Goal: Information Seeking & Learning: Check status

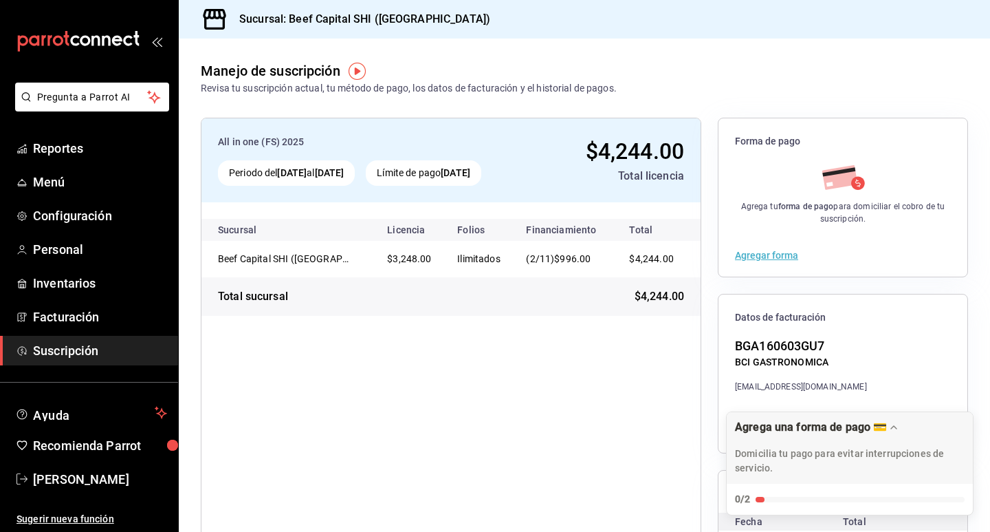
click at [655, 98] on div "All in one (FS) 2025 Periodo del [DATE] al [DATE] Límite de pago [DATE] $4,244.…" at bounding box center [584, 374] width 811 height 556
click at [62, 172] on link "Menú" at bounding box center [89, 182] width 178 height 30
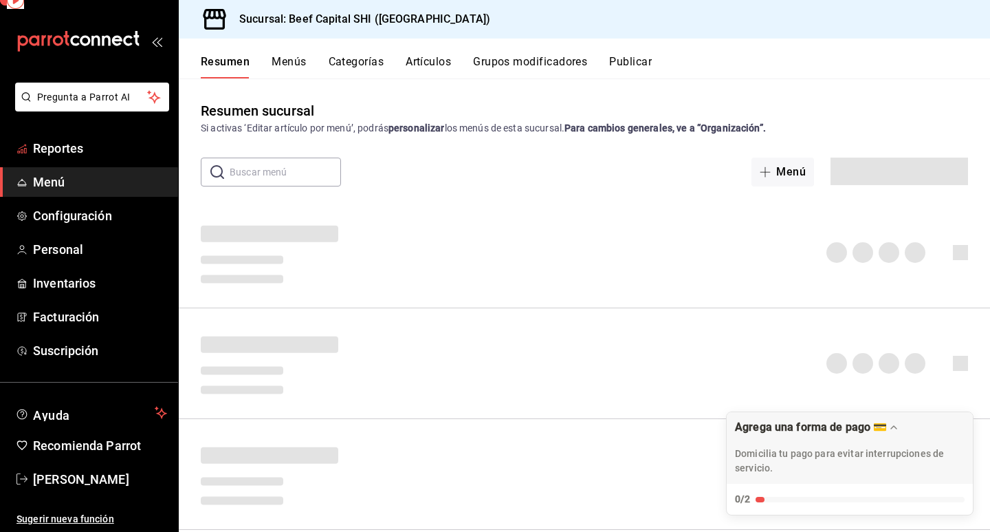
click at [63, 137] on link "Reportes" at bounding box center [89, 148] width 178 height 30
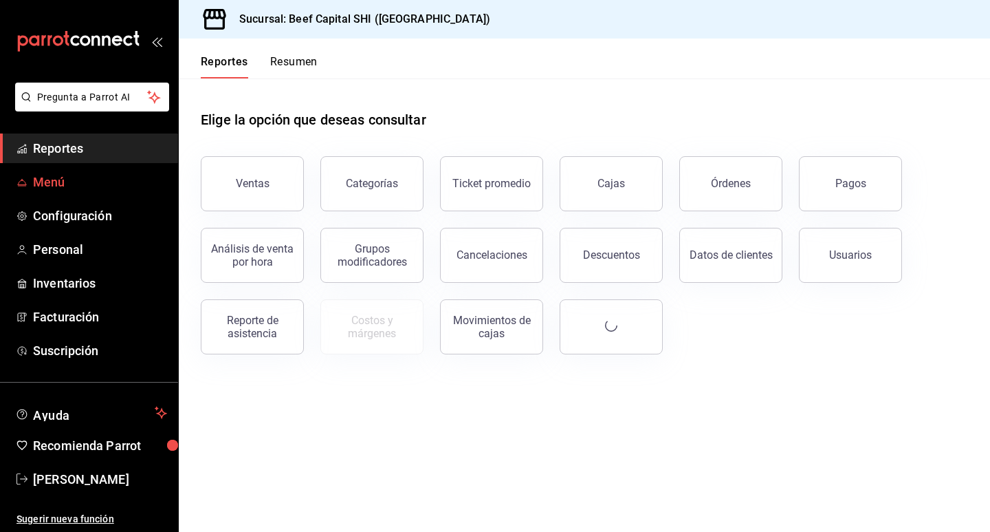
click at [74, 188] on span "Menú" at bounding box center [100, 182] width 134 height 19
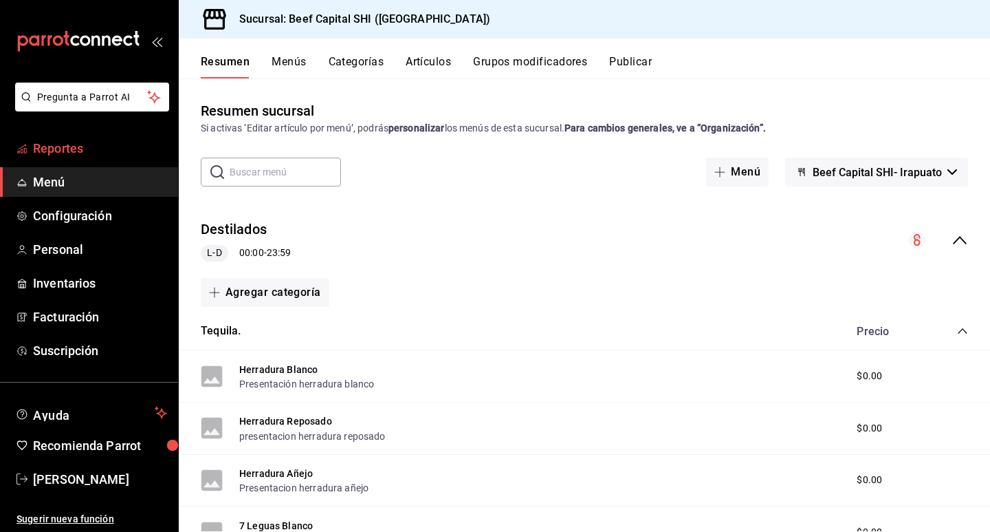
click at [67, 142] on span "Reportes" at bounding box center [100, 148] width 134 height 19
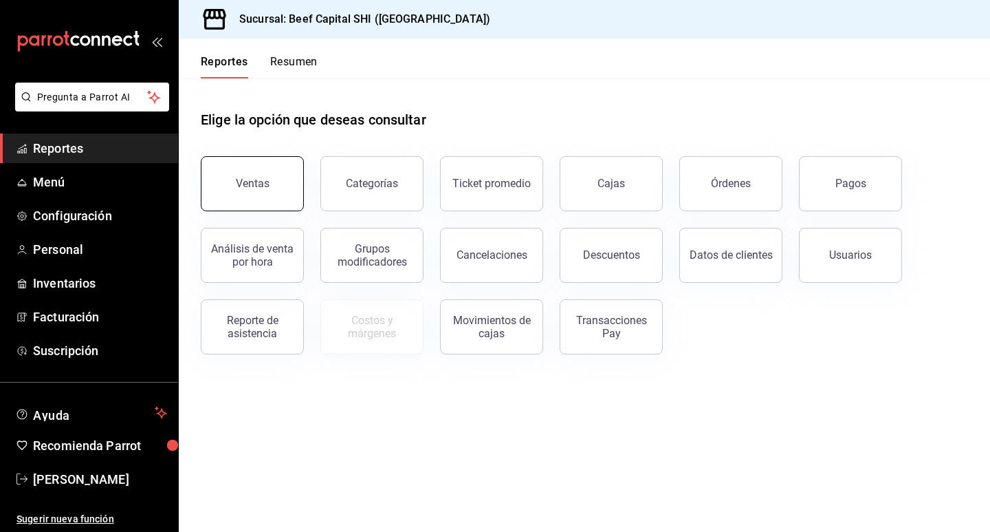
click at [247, 178] on div "Ventas" at bounding box center [253, 183] width 34 height 13
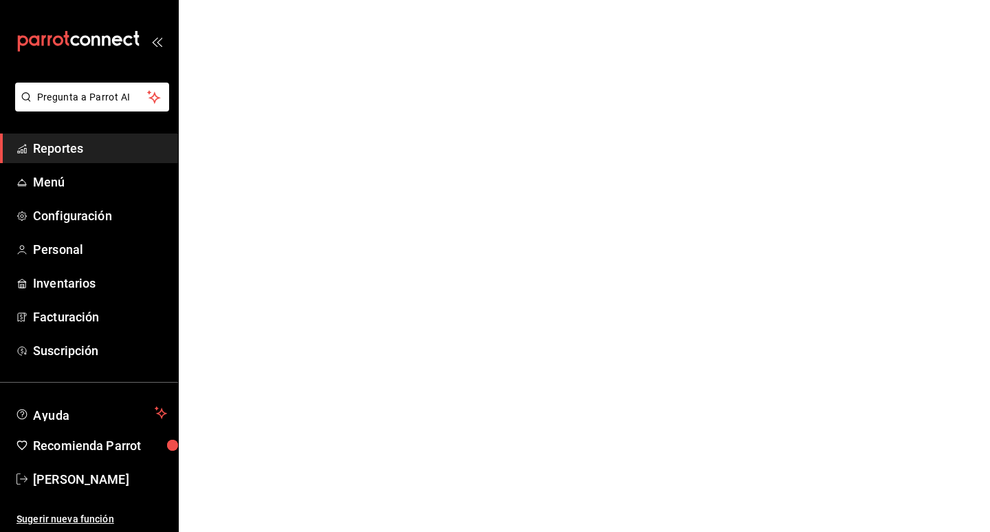
click at [247, 0] on html "Pregunta a Parrot AI Reportes Menú Configuración Personal Inventarios Facturaci…" at bounding box center [495, 0] width 990 height 0
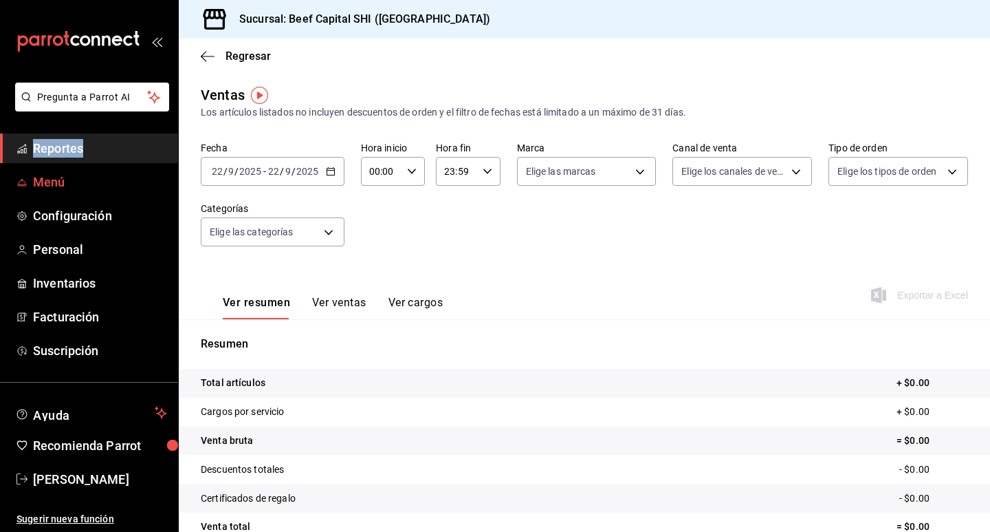
click at [72, 186] on span "Menú" at bounding box center [100, 182] width 134 height 19
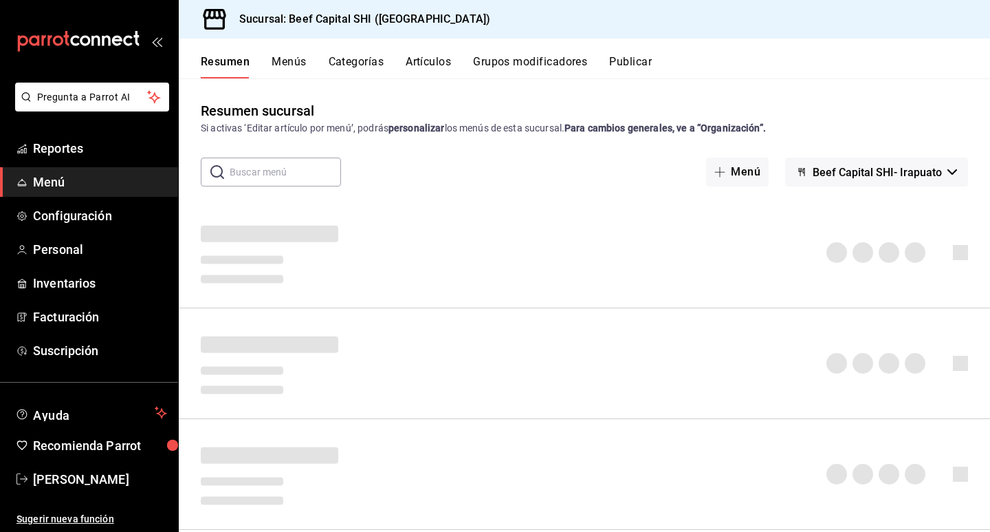
click at [31, 175] on link "Menú" at bounding box center [89, 182] width 178 height 30
click at [97, 222] on span "Configuración" at bounding box center [100, 215] width 134 height 19
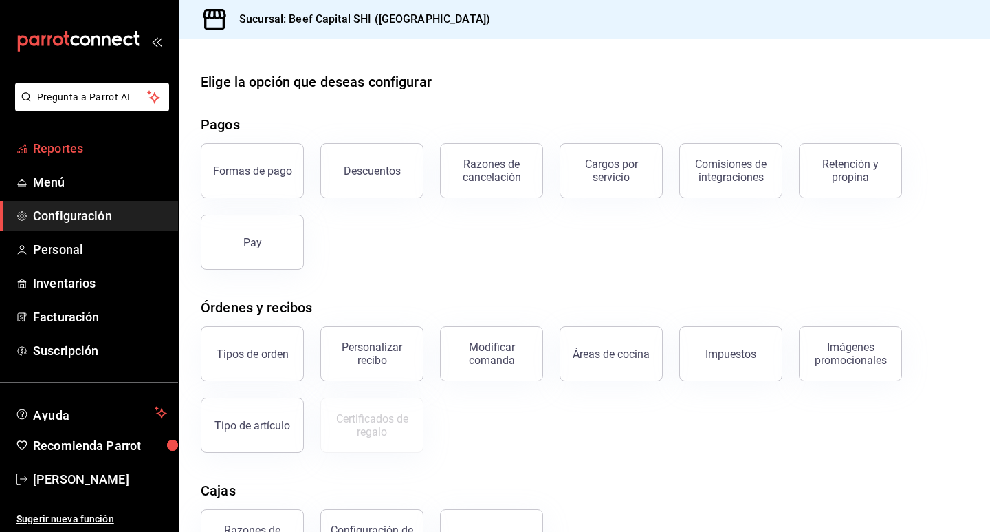
click at [23, 136] on link "Reportes" at bounding box center [89, 148] width 178 height 30
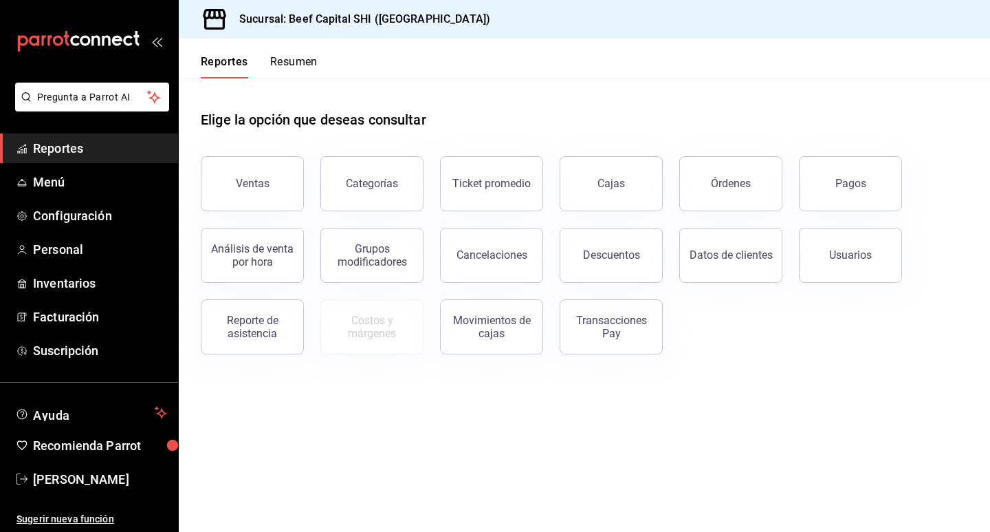
click at [44, 149] on span "Reportes" at bounding box center [100, 148] width 134 height 19
click at [58, 179] on span "Menú" at bounding box center [100, 182] width 134 height 19
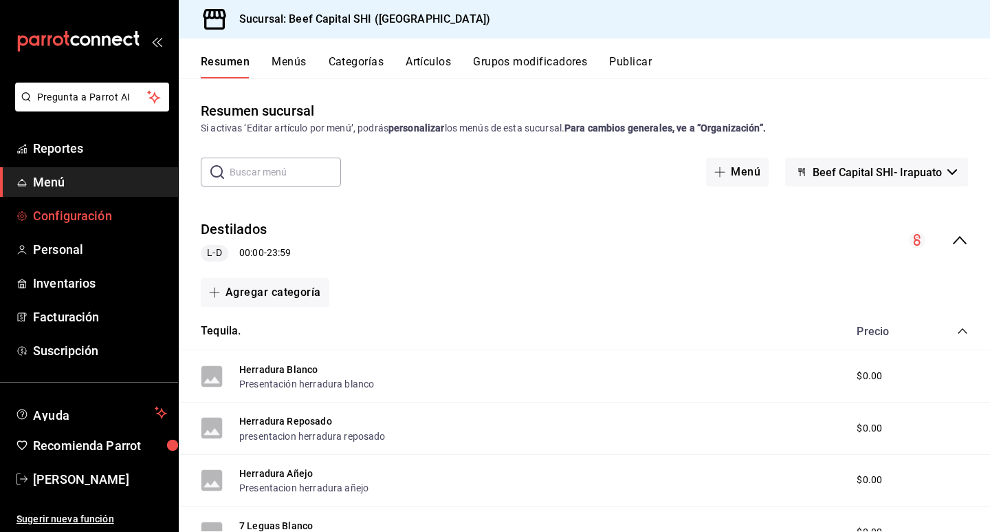
click at [72, 210] on span "Configuración" at bounding box center [100, 215] width 134 height 19
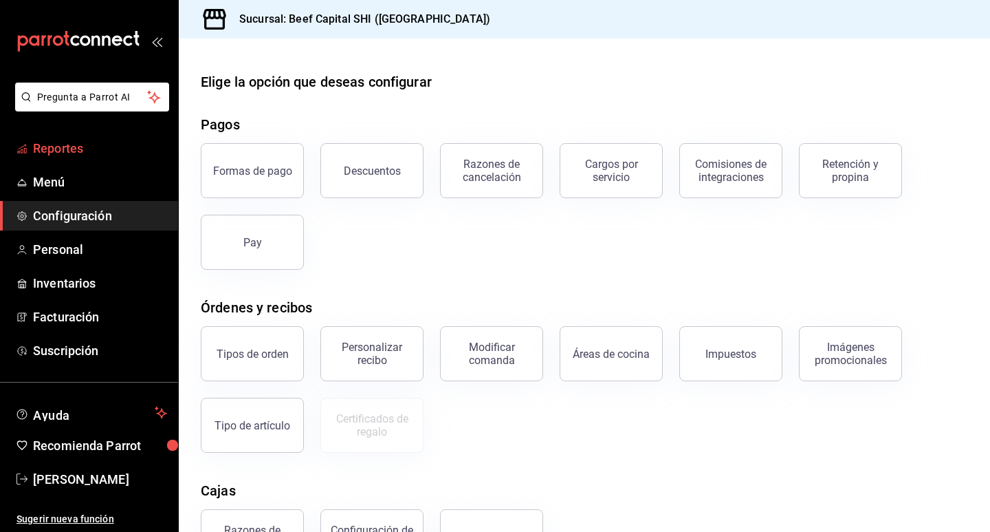
click at [36, 144] on span "Reportes" at bounding box center [100, 148] width 134 height 19
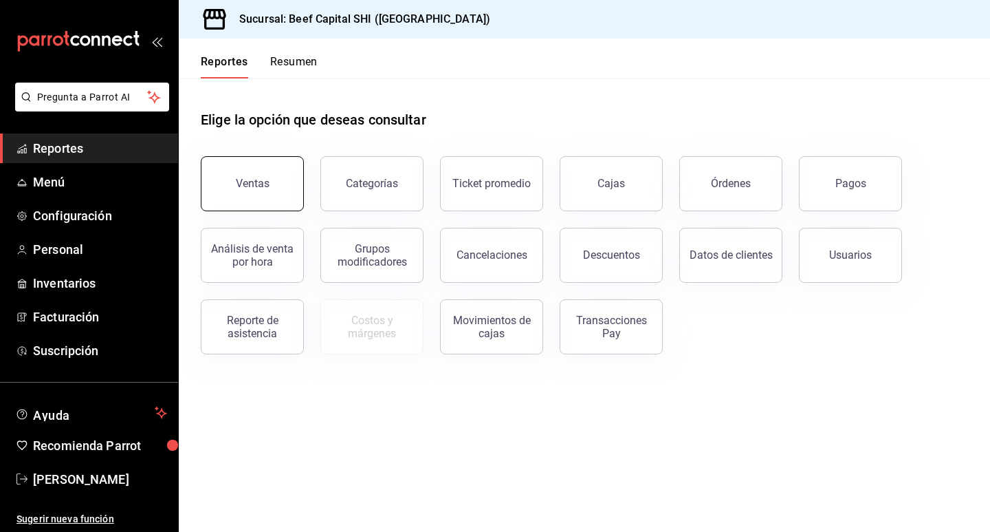
click at [281, 190] on button "Ventas" at bounding box center [252, 183] width 103 height 55
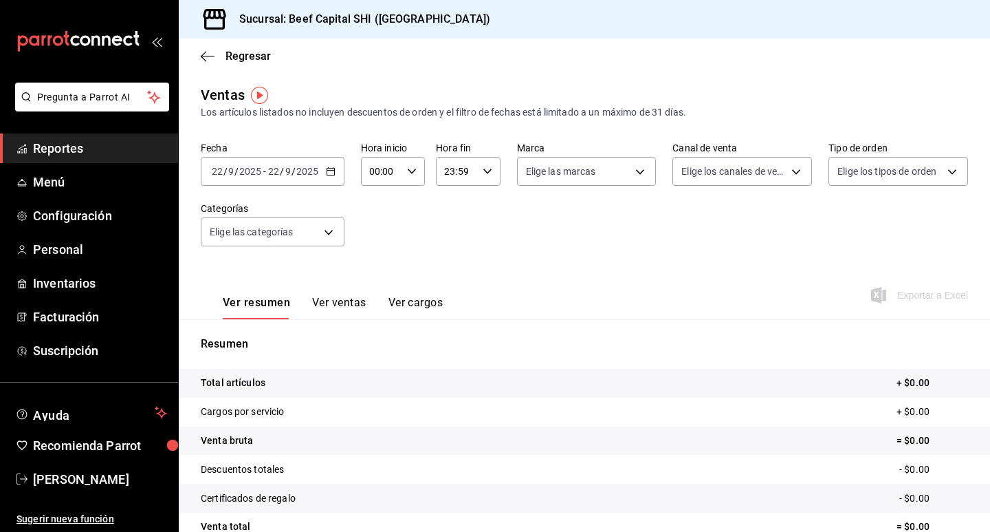
click at [334, 165] on div "[DATE] [DATE] - [DATE] [DATE]" at bounding box center [273, 171] width 144 height 29
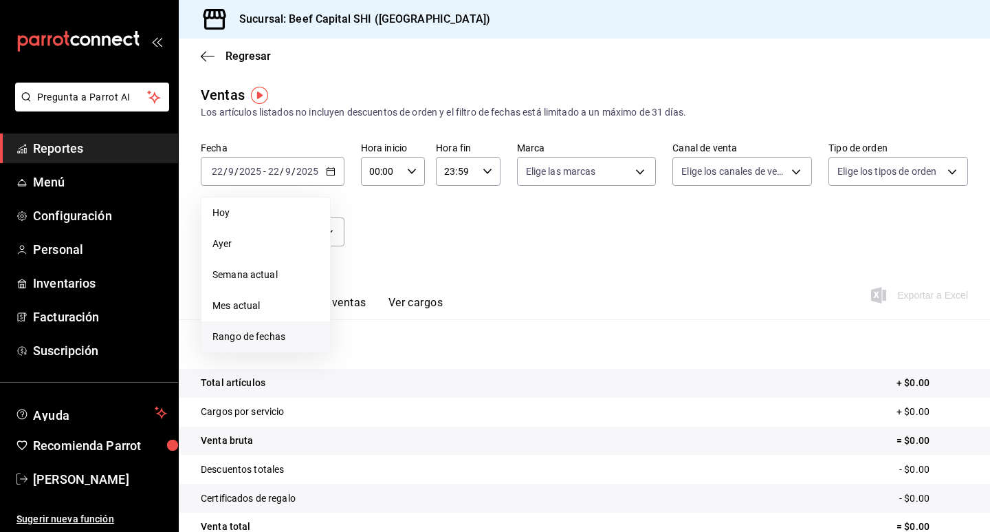
click at [278, 342] on span "Rango de fechas" at bounding box center [266, 336] width 107 height 14
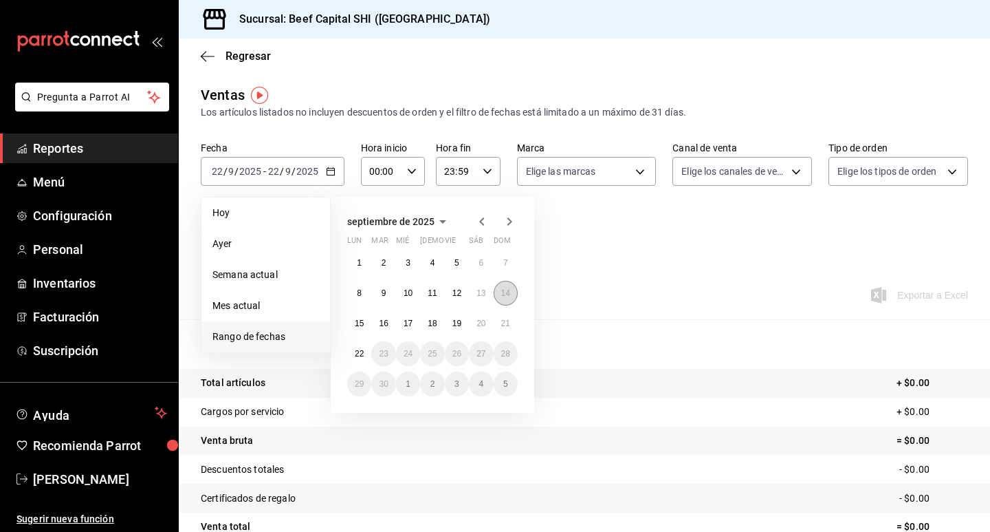
click at [505, 296] on abbr "14" at bounding box center [505, 293] width 9 height 10
click at [483, 320] on abbr "20" at bounding box center [481, 323] width 9 height 10
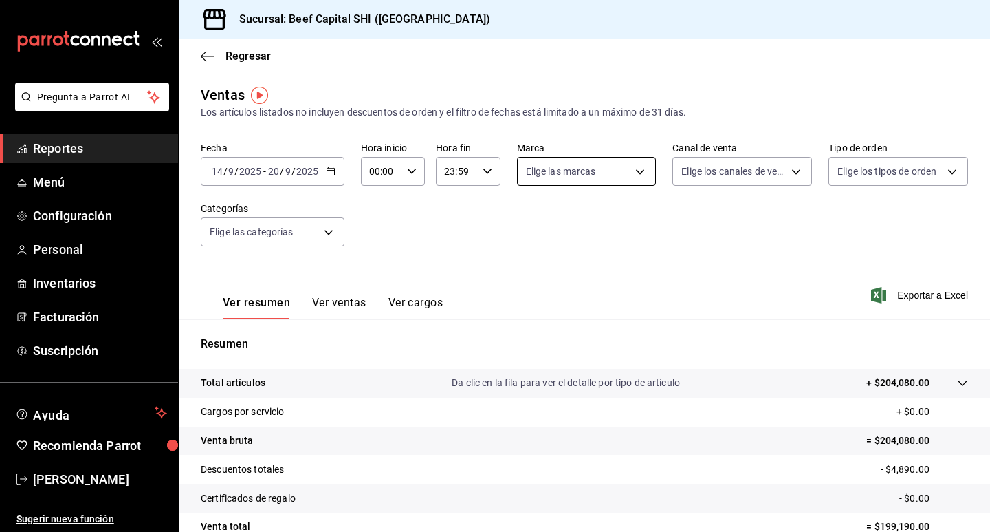
click at [623, 171] on body "Pregunta a Parrot AI Reportes Menú Configuración Personal Inventarios Facturaci…" at bounding box center [495, 266] width 990 height 532
click at [530, 221] on input "checkbox" at bounding box center [529, 225] width 12 height 12
checkbox input "true"
type input "605647f7-5ddc-403a-84da-aa3c8a25865f"
checkbox input "true"
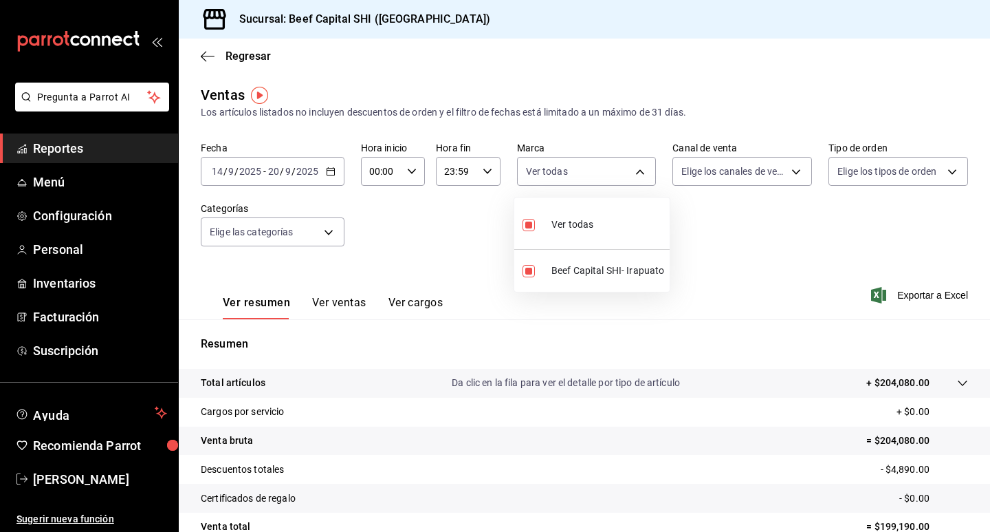
click at [787, 170] on div at bounding box center [495, 266] width 990 height 532
click at [790, 170] on body "Pregunta a Parrot AI Reportes Menú Configuración Personal Inventarios Facturaci…" at bounding box center [495, 266] width 990 height 532
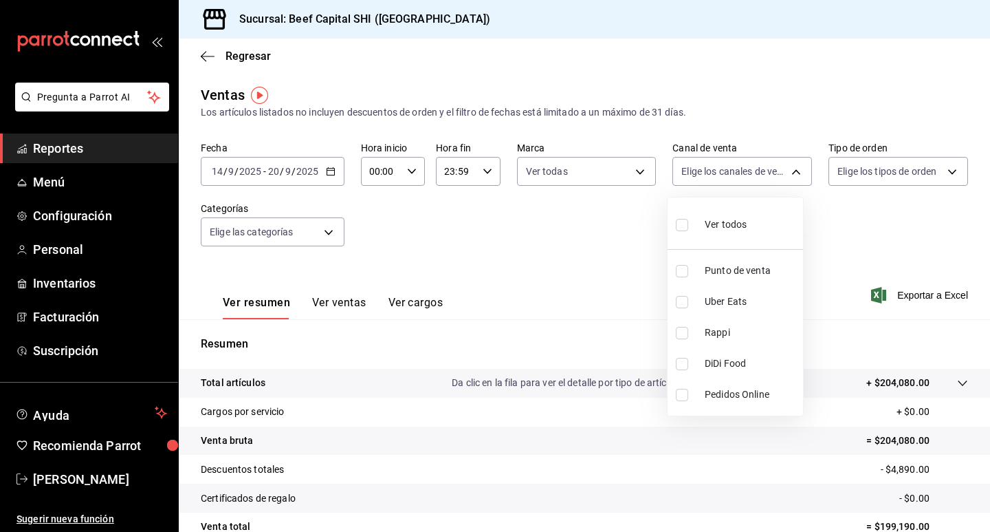
click at [686, 224] on input "checkbox" at bounding box center [682, 225] width 12 height 12
checkbox input "true"
type input "PARROT,UBER_EATS,RAPPI,DIDI_FOOD,ONLINE"
checkbox input "true"
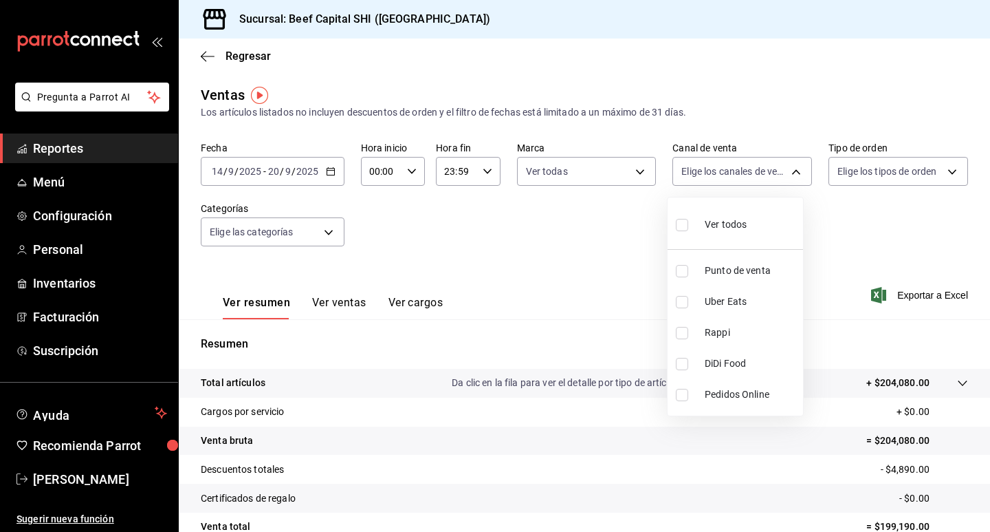
checkbox input "true"
click at [910, 170] on div at bounding box center [495, 266] width 990 height 532
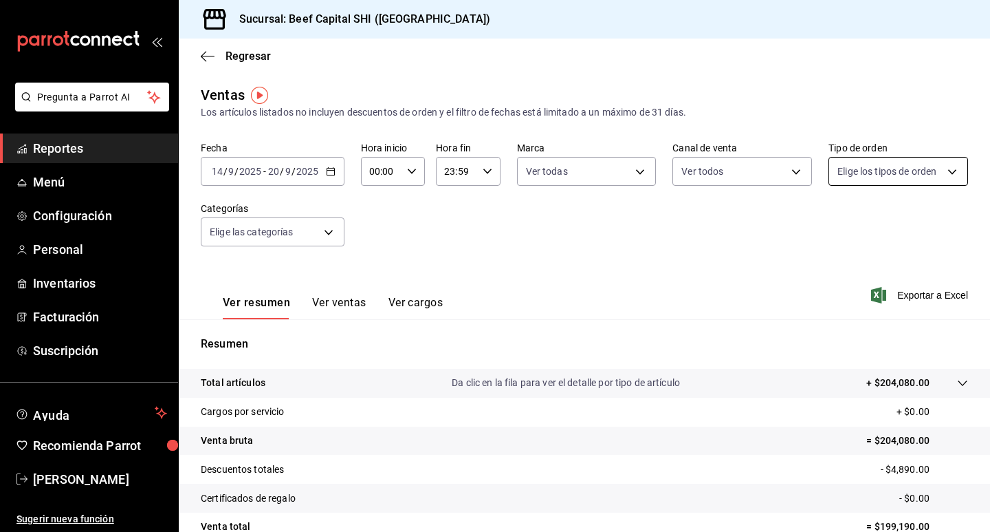
click at [950, 173] on body "Pregunta a Parrot AI Reportes Menú Configuración Personal Inventarios Facturaci…" at bounding box center [495, 266] width 990 height 532
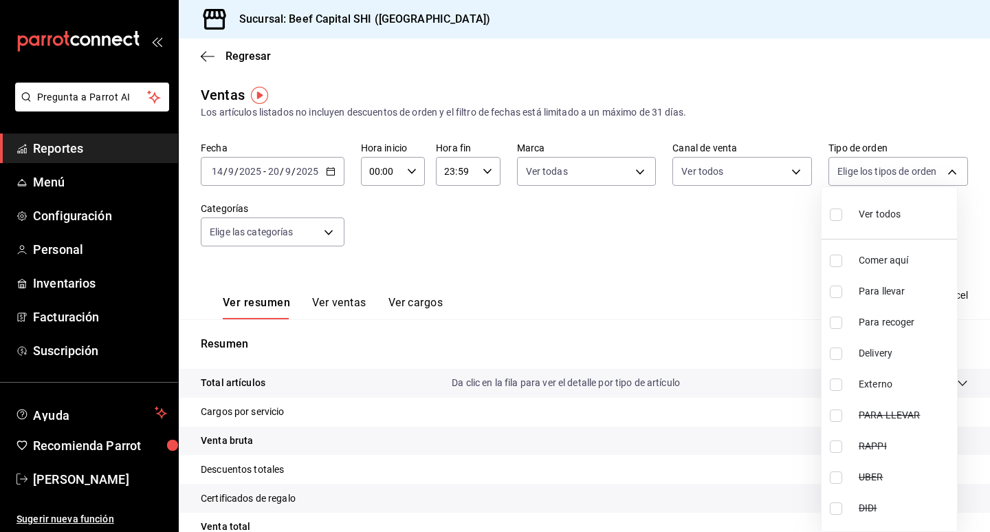
click at [840, 214] on input "checkbox" at bounding box center [836, 214] width 12 height 12
checkbox input "true"
type input "f0dc0ac1-6073-4fdc-a840-2403026703dd,0f8ba289-97a1-4f04-8ca0-15d5a03158af,a05fd…"
checkbox input "true"
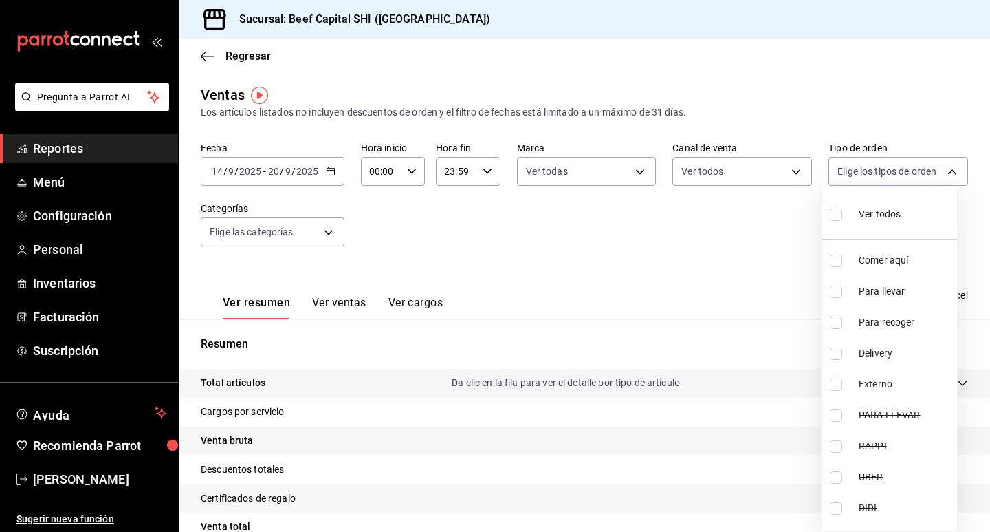
checkbox input "true"
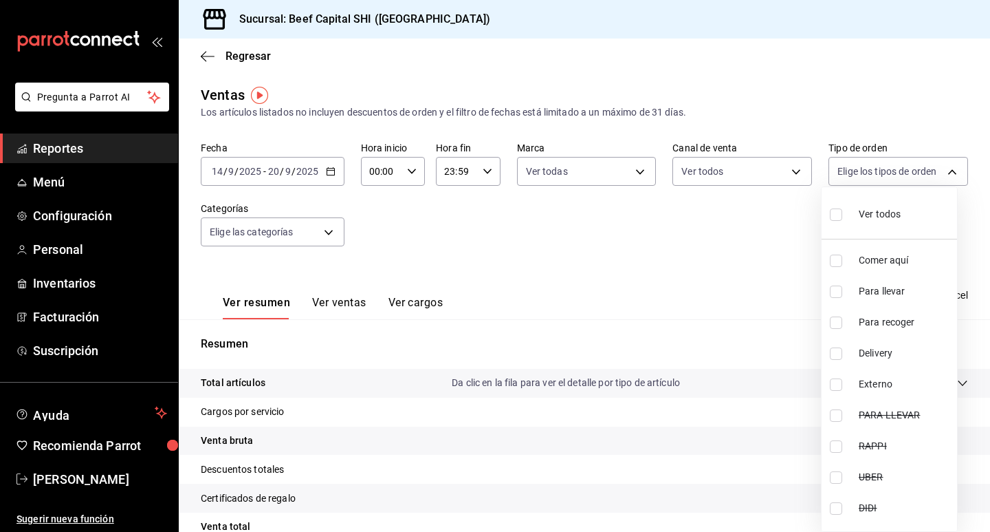
checkbox input "true"
click at [327, 231] on div at bounding box center [495, 266] width 990 height 532
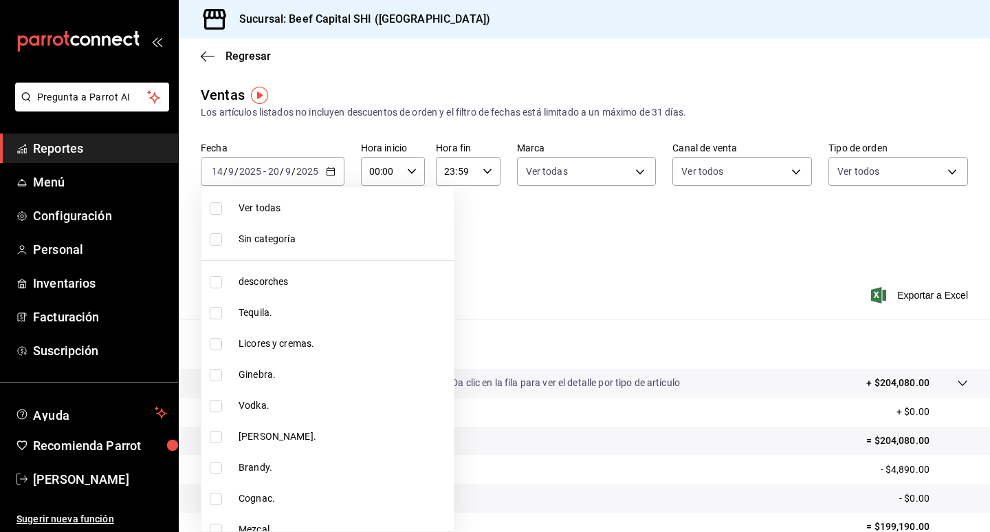
click at [327, 231] on body "Pregunta a Parrot AI Reportes Menú Configuración Personal Inventarios Facturaci…" at bounding box center [495, 266] width 990 height 532
click at [216, 284] on input "checkbox" at bounding box center [216, 282] width 12 height 12
checkbox input "true"
type input "8e149e92-2e81-41b7-bb06-f216bda6e039"
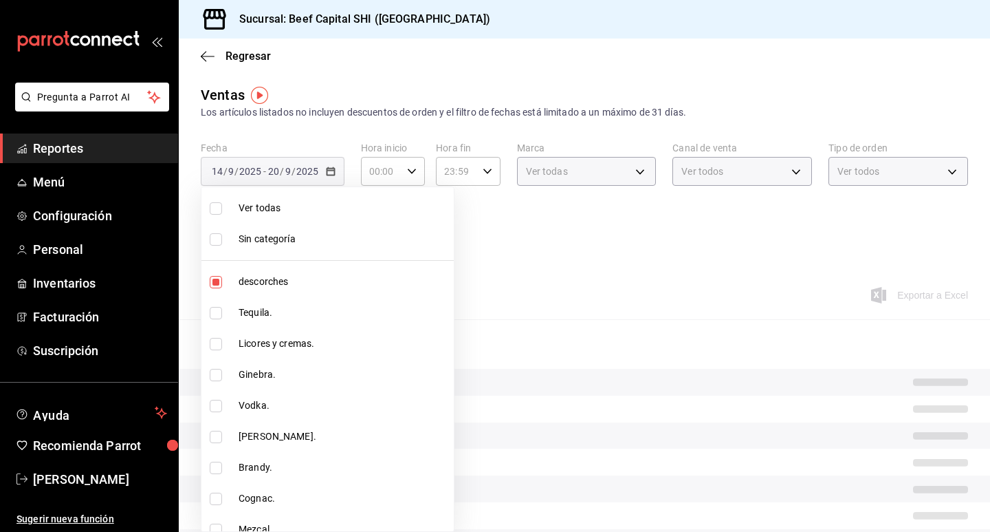
click at [213, 309] on input "checkbox" at bounding box center [216, 313] width 12 height 12
checkbox input "true"
type input "8e149e92-2e81-41b7-bb06-f216bda6e039,230c4a31-dbb7-4585-b22f-1c5c36cb302b"
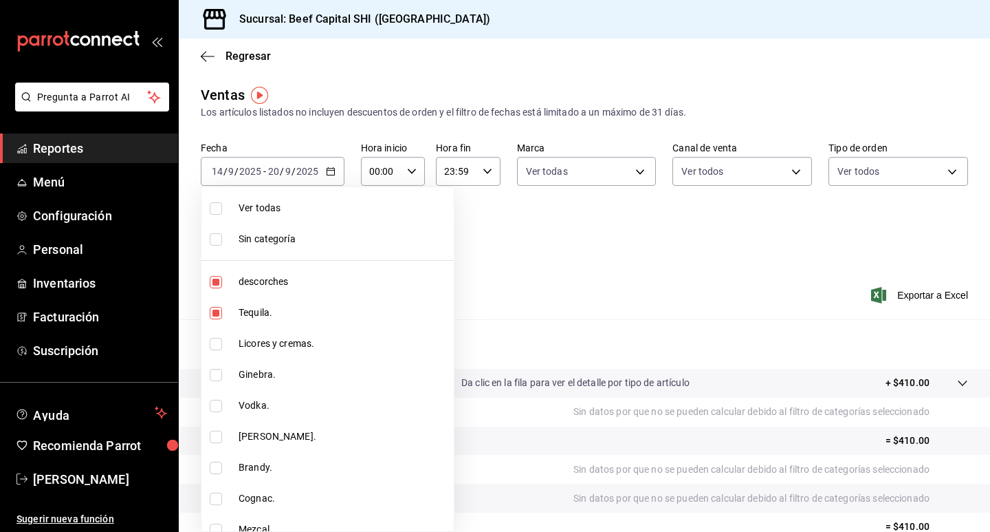
click at [220, 276] on input "checkbox" at bounding box center [216, 282] width 12 height 12
checkbox input "false"
type input "230c4a31-dbb7-4585-b22f-1c5c36cb302b"
click at [217, 345] on input "checkbox" at bounding box center [216, 344] width 12 height 12
checkbox input "true"
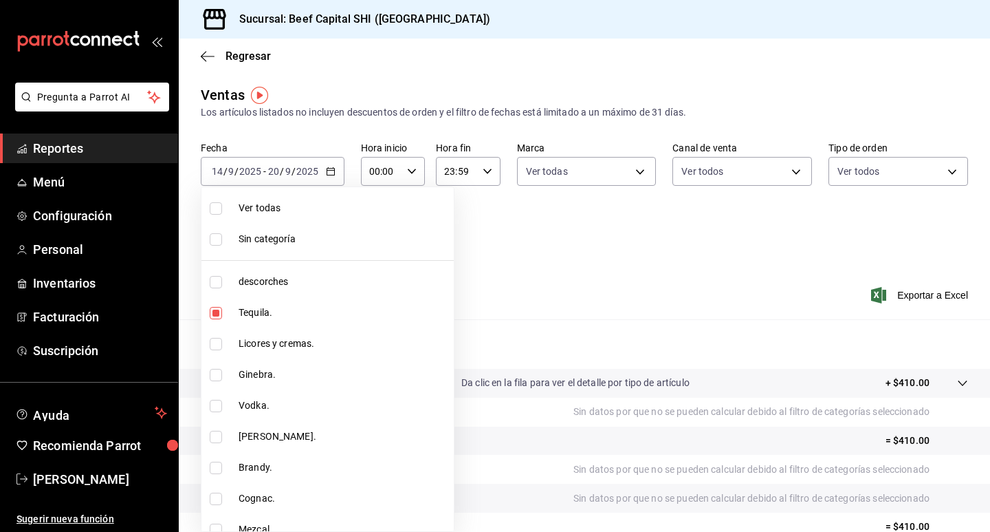
type input "230c4a31-dbb7-4585-b22f-1c5c36cb302b,19d1c6a5-4e01-4bbd-af12-f5acee8fbe0d"
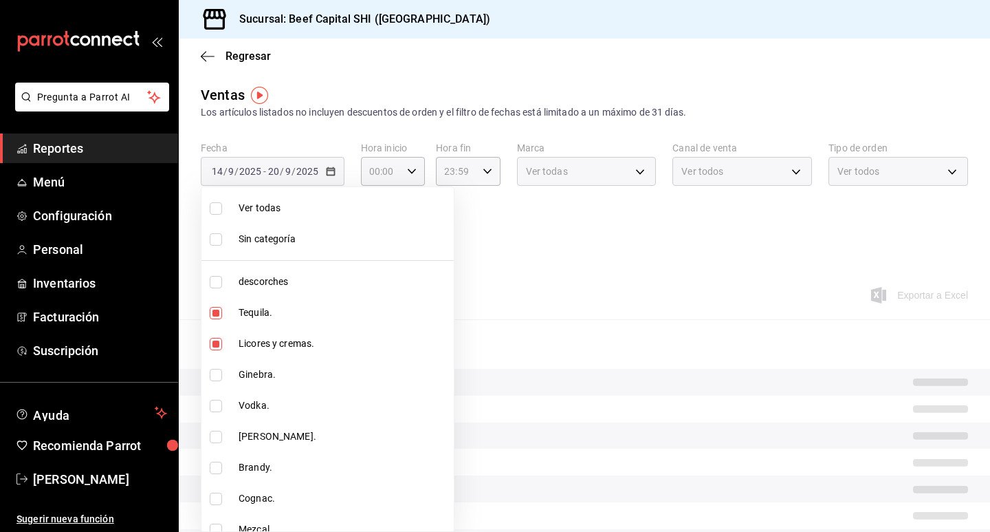
click at [211, 380] on input "checkbox" at bounding box center [216, 375] width 12 height 12
checkbox input "true"
type input "230c4a31-dbb7-4585-b22f-1c5c36cb302b,19d1c6a5-4e01-4bbd-af12-f5acee8fbe0d,5710f…"
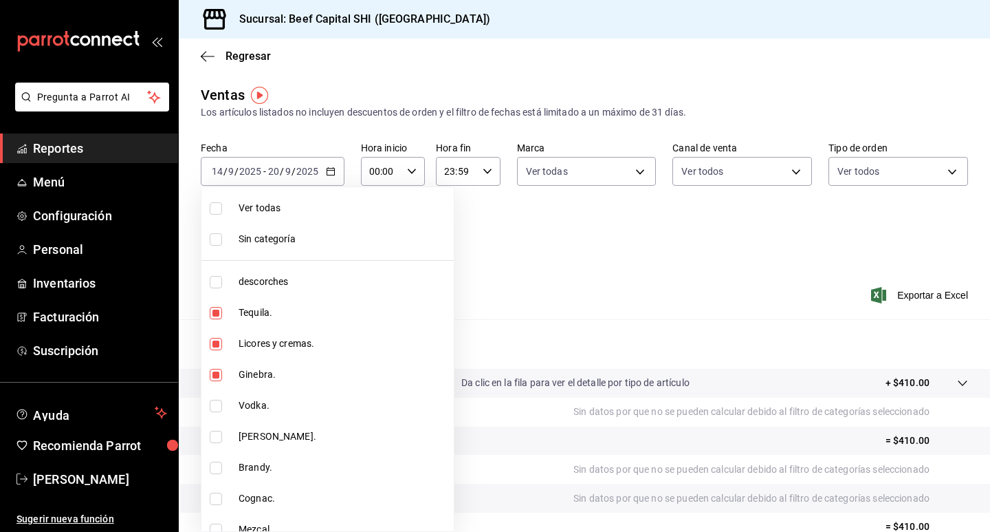
drag, startPoint x: 215, startPoint y: 404, endPoint x: 276, endPoint y: 421, distance: 63.4
click at [213, 404] on input "checkbox" at bounding box center [216, 406] width 12 height 12
checkbox input "true"
type input "230c4a31-dbb7-4585-b22f-1c5c36cb302b,19d1c6a5-4e01-4bbd-af12-f5acee8fbe0d,5710f…"
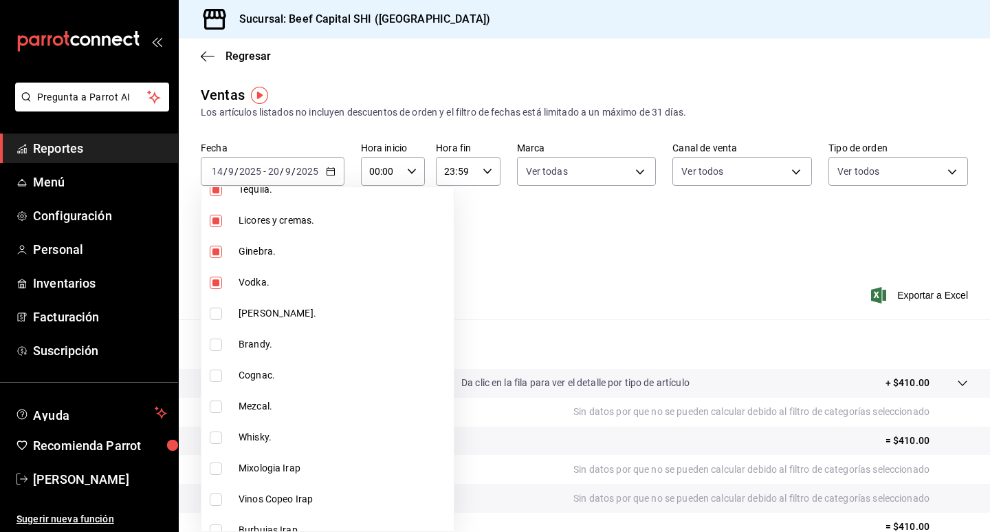
scroll to position [138, 0]
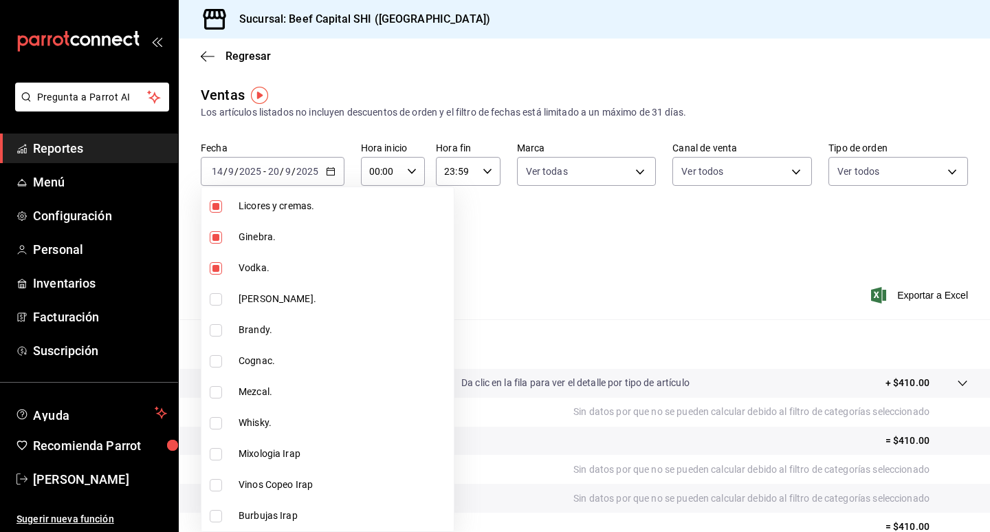
click at [210, 300] on input "checkbox" at bounding box center [216, 299] width 12 height 12
checkbox input "true"
type input "230c4a31-dbb7-4585-b22f-1c5c36cb302b,19d1c6a5-4e01-4bbd-af12-f5acee8fbe0d,5710f…"
click at [212, 328] on input "checkbox" at bounding box center [216, 330] width 12 height 12
checkbox input "true"
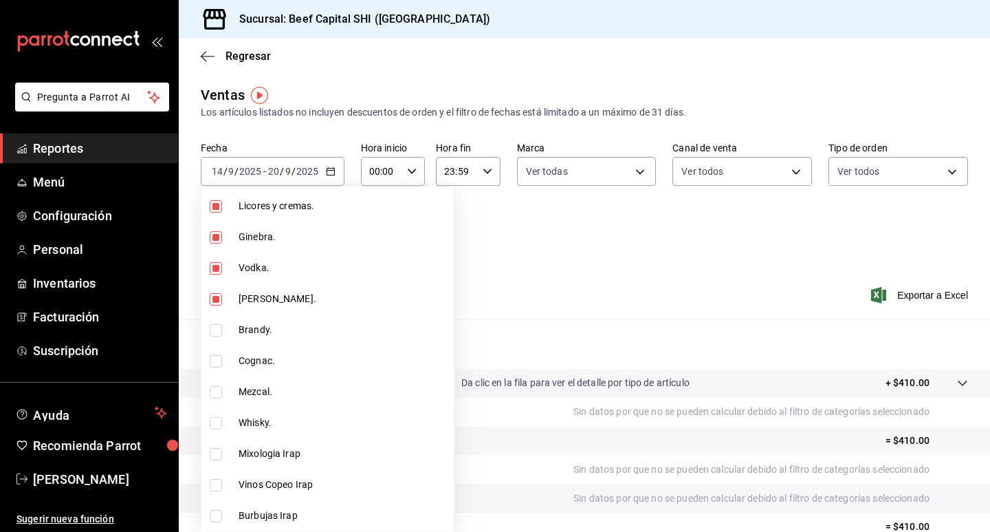
type input "230c4a31-dbb7-4585-b22f-1c5c36cb302b,19d1c6a5-4e01-4bbd-af12-f5acee8fbe0d,5710f…"
click at [217, 359] on input "checkbox" at bounding box center [216, 361] width 12 height 12
checkbox input "true"
type input "230c4a31-dbb7-4585-b22f-1c5c36cb302b,19d1c6a5-4e01-4bbd-af12-f5acee8fbe0d,5710f…"
click at [216, 393] on input "checkbox" at bounding box center [216, 392] width 12 height 12
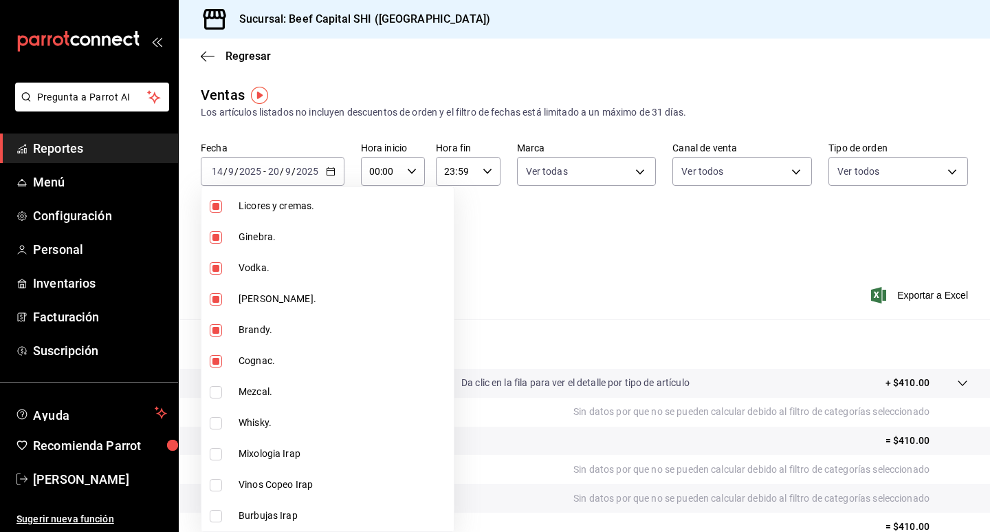
checkbox input "true"
type input "230c4a31-dbb7-4585-b22f-1c5c36cb302b,19d1c6a5-4e01-4bbd-af12-f5acee8fbe0d,5710f…"
click at [219, 420] on input "checkbox" at bounding box center [216, 423] width 12 height 12
checkbox input "true"
type input "230c4a31-dbb7-4585-b22f-1c5c36cb302b,19d1c6a5-4e01-4bbd-af12-f5acee8fbe0d,5710f…"
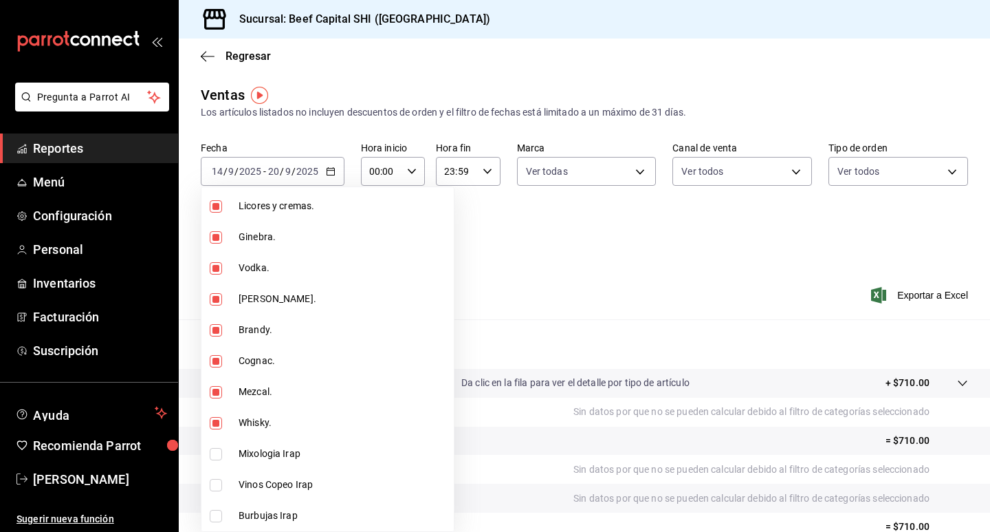
click at [218, 452] on input "checkbox" at bounding box center [216, 454] width 12 height 12
checkbox input "true"
type input "230c4a31-dbb7-4585-b22f-1c5c36cb302b,19d1c6a5-4e01-4bbd-af12-f5acee8fbe0d,5710f…"
click at [215, 485] on input "checkbox" at bounding box center [216, 485] width 12 height 12
checkbox input "true"
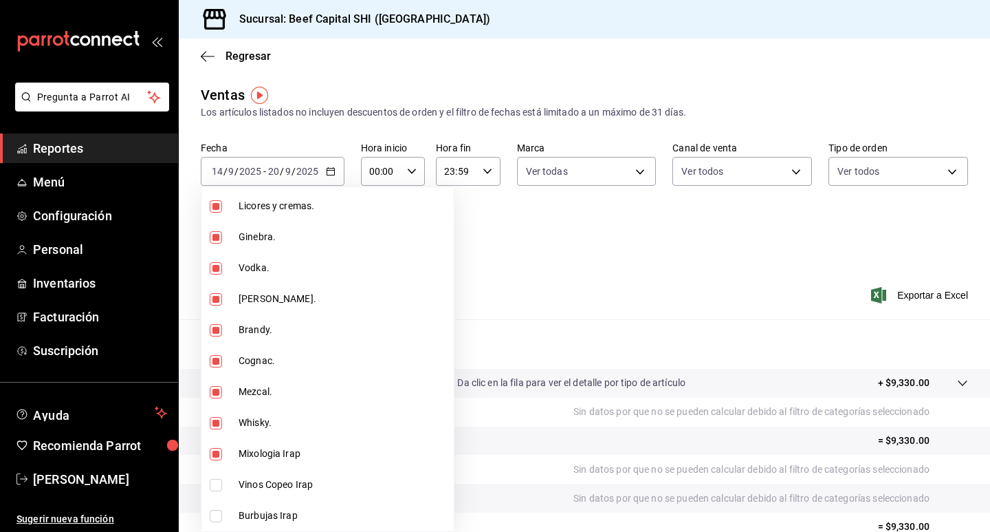
type input "230c4a31-dbb7-4585-b22f-1c5c36cb302b,19d1c6a5-4e01-4bbd-af12-f5acee8fbe0d,5710f…"
click at [218, 510] on input "checkbox" at bounding box center [216, 516] width 12 height 12
checkbox input "true"
type input "230c4a31-dbb7-4585-b22f-1c5c36cb302b,19d1c6a5-4e01-4bbd-af12-f5acee8fbe0d,5710f…"
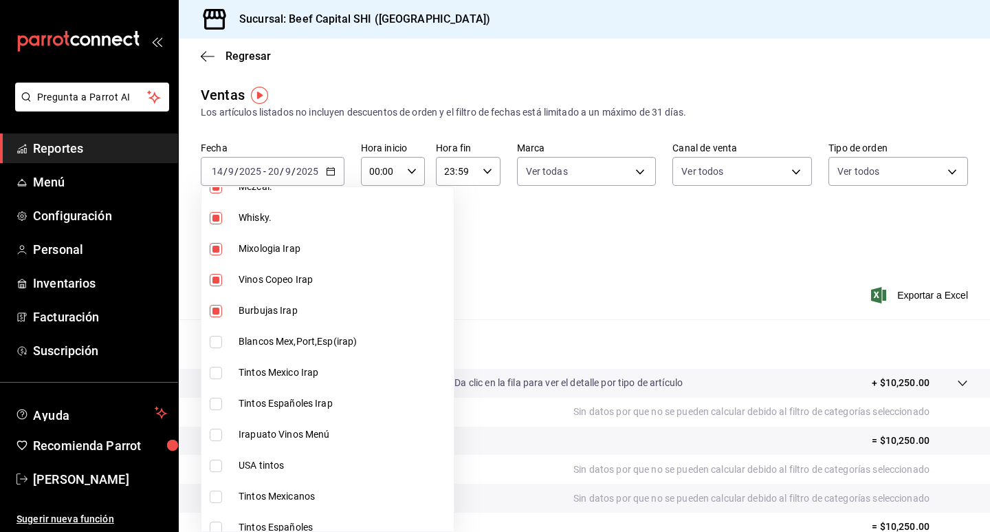
scroll to position [344, 0]
click at [219, 337] on input "checkbox" at bounding box center [216, 340] width 12 height 12
checkbox input "true"
type input "230c4a31-dbb7-4585-b22f-1c5c36cb302b,19d1c6a5-4e01-4bbd-af12-f5acee8fbe0d,5710f…"
click at [215, 373] on input "checkbox" at bounding box center [216, 371] width 12 height 12
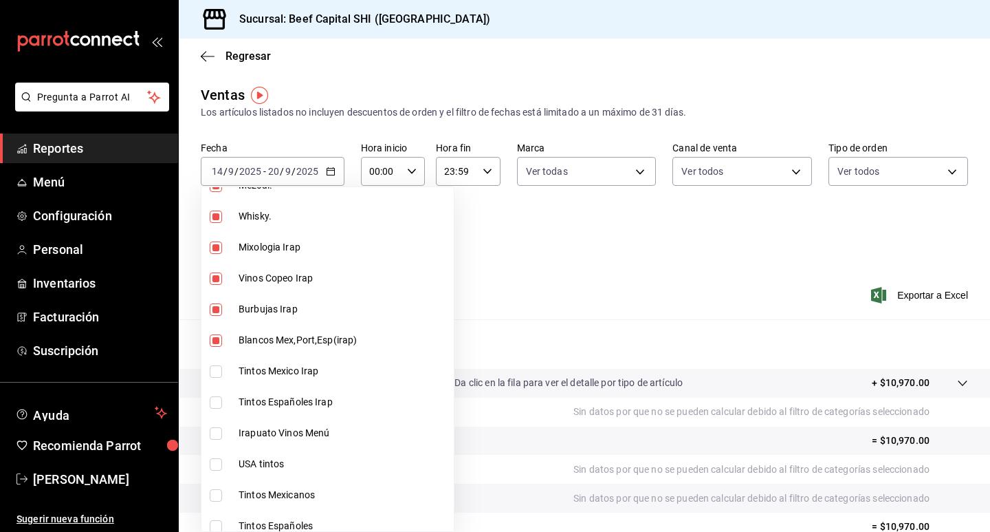
checkbox input "true"
type input "230c4a31-dbb7-4585-b22f-1c5c36cb302b,19d1c6a5-4e01-4bbd-af12-f5acee8fbe0d,5710f…"
drag, startPoint x: 219, startPoint y: 400, endPoint x: 215, endPoint y: 439, distance: 39.4
click at [218, 400] on input "checkbox" at bounding box center [216, 402] width 12 height 12
checkbox input "true"
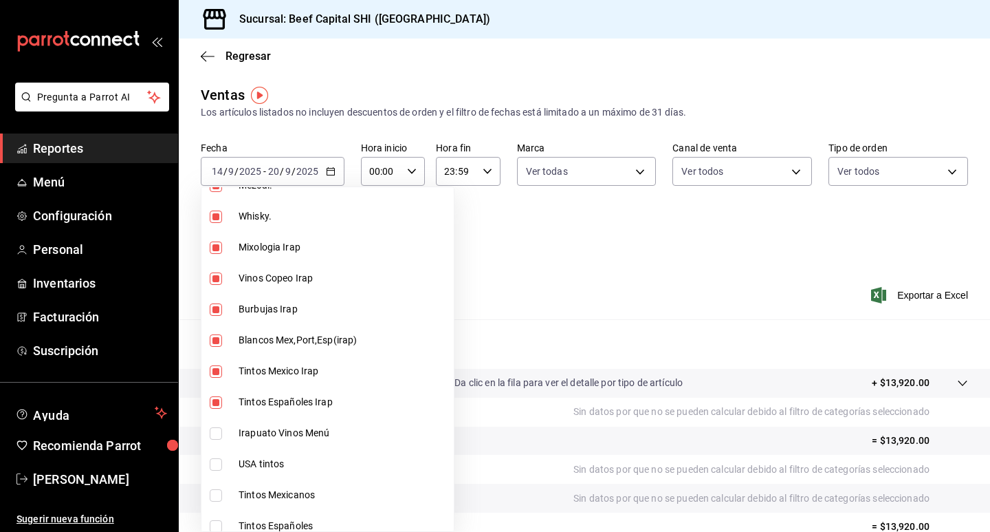
type input "230c4a31-dbb7-4585-b22f-1c5c36cb302b,19d1c6a5-4e01-4bbd-af12-f5acee8fbe0d,5710f…"
click at [215, 428] on input "checkbox" at bounding box center [216, 433] width 12 height 12
checkbox input "true"
type input "230c4a31-dbb7-4585-b22f-1c5c36cb302b,19d1c6a5-4e01-4bbd-af12-f5acee8fbe0d,5710f…"
click at [219, 464] on input "checkbox" at bounding box center [216, 464] width 12 height 12
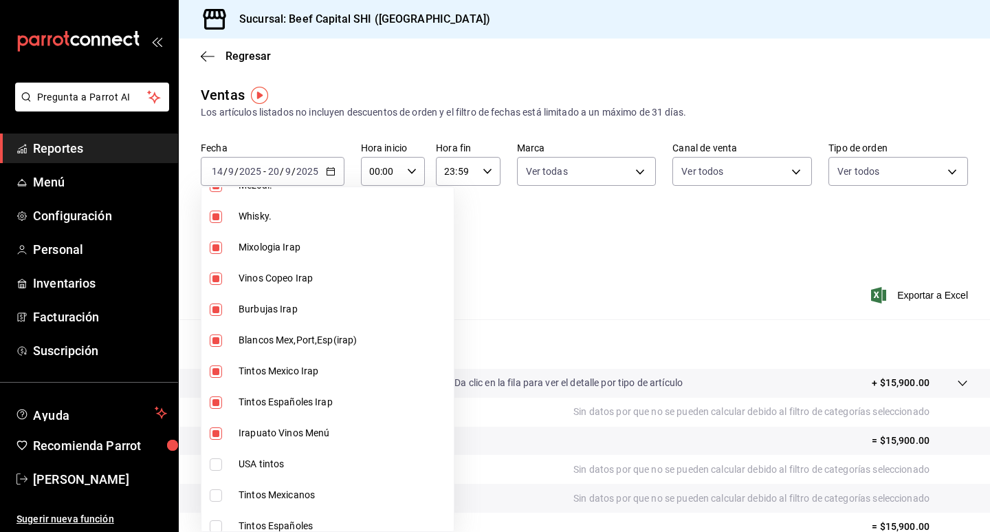
checkbox input "true"
type input "230c4a31-dbb7-4585-b22f-1c5c36cb302b,19d1c6a5-4e01-4bbd-af12-f5acee8fbe0d,5710f…"
click at [221, 460] on input "checkbox" at bounding box center [216, 464] width 12 height 12
checkbox input "false"
type input "230c4a31-dbb7-4585-b22f-1c5c36cb302b,19d1c6a5-4e01-4bbd-af12-f5acee8fbe0d,5710f…"
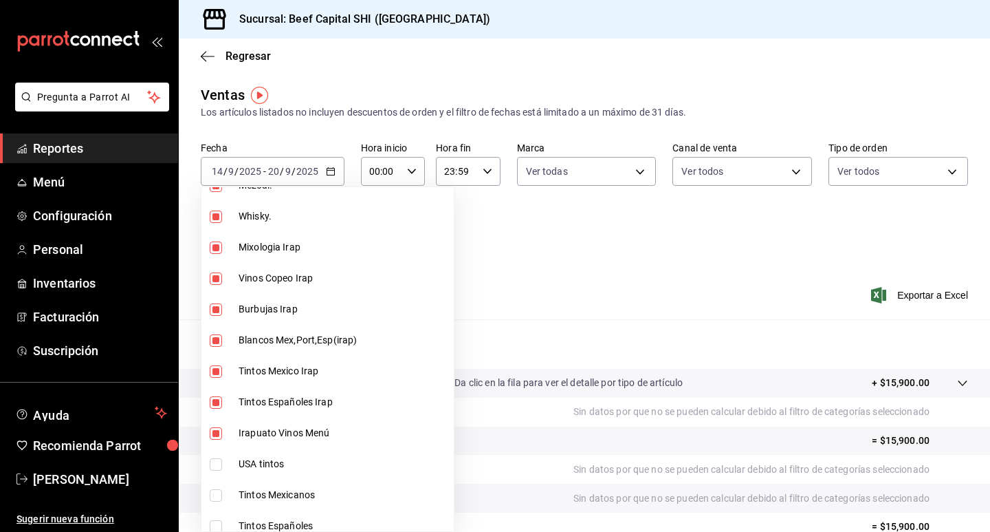
click at [213, 435] on input "checkbox" at bounding box center [216, 433] width 12 height 12
checkbox input "false"
click at [211, 393] on li "Tintos Españoles Irap" at bounding box center [327, 401] width 252 height 31
type input "230c4a31-dbb7-4585-b22f-1c5c36cb302b,19d1c6a5-4e01-4bbd-af12-f5acee8fbe0d,5710f…"
checkbox input "false"
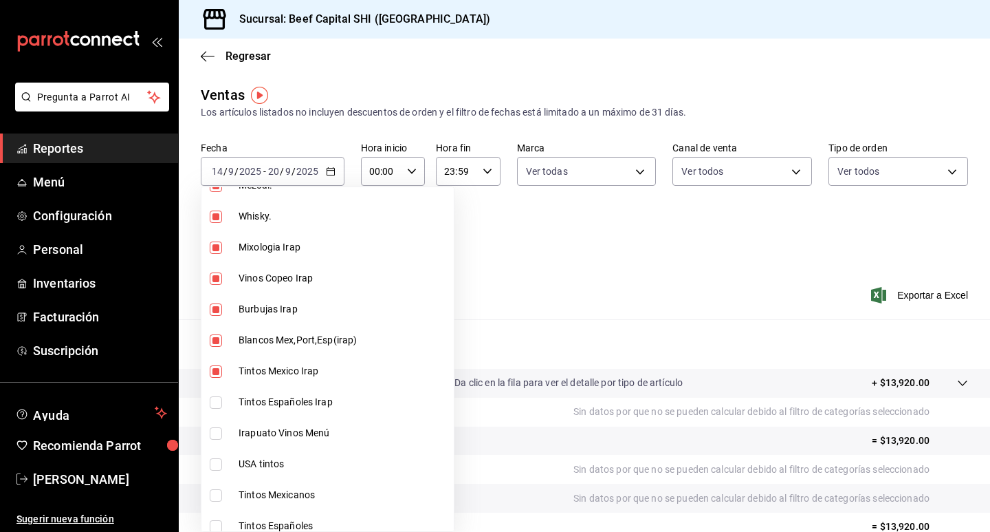
click at [222, 360] on li "Tintos Mexico Irap" at bounding box center [327, 371] width 252 height 31
type input "230c4a31-dbb7-4585-b22f-1c5c36cb302b,19d1c6a5-4e01-4bbd-af12-f5acee8fbe0d,5710f…"
checkbox input "false"
click at [217, 335] on input "checkbox" at bounding box center [216, 340] width 12 height 12
checkbox input "false"
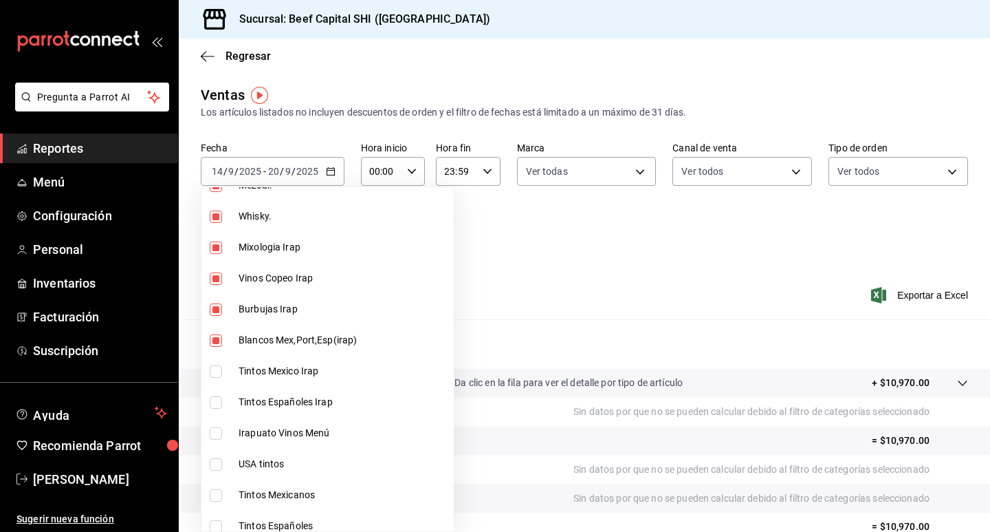
type input "230c4a31-dbb7-4585-b22f-1c5c36cb302b,19d1c6a5-4e01-4bbd-af12-f5acee8fbe0d,5710f…"
click at [466, 250] on div at bounding box center [495, 266] width 990 height 532
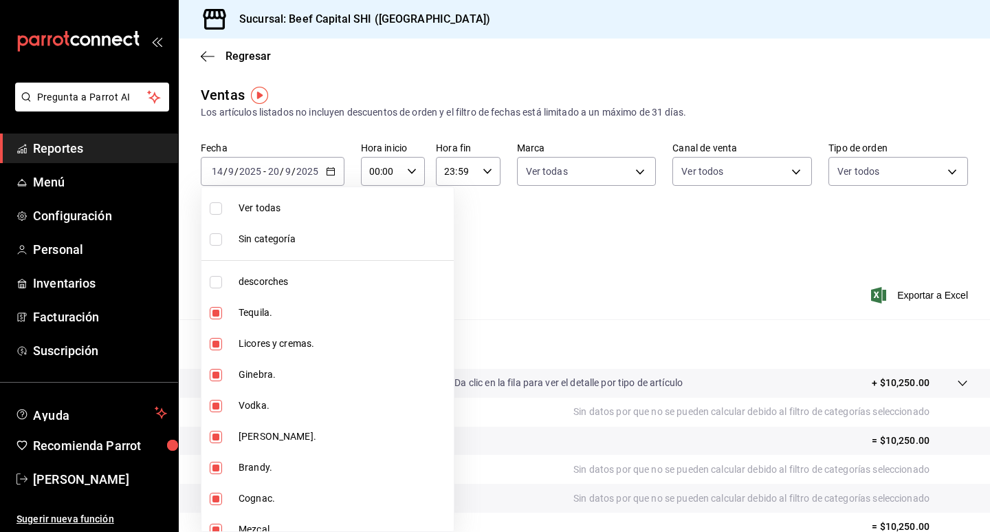
click at [501, 213] on div at bounding box center [495, 266] width 990 height 532
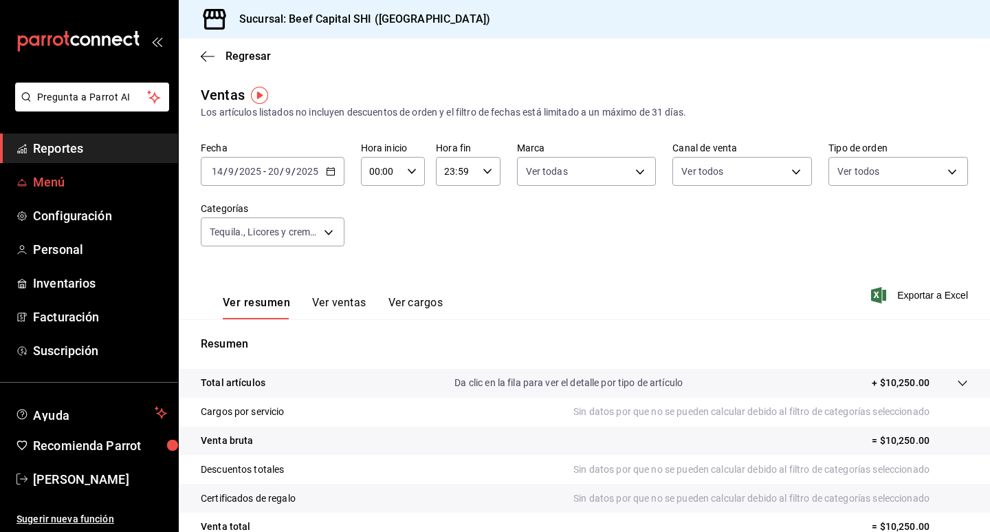
click at [72, 172] on link "Menú" at bounding box center [89, 182] width 178 height 30
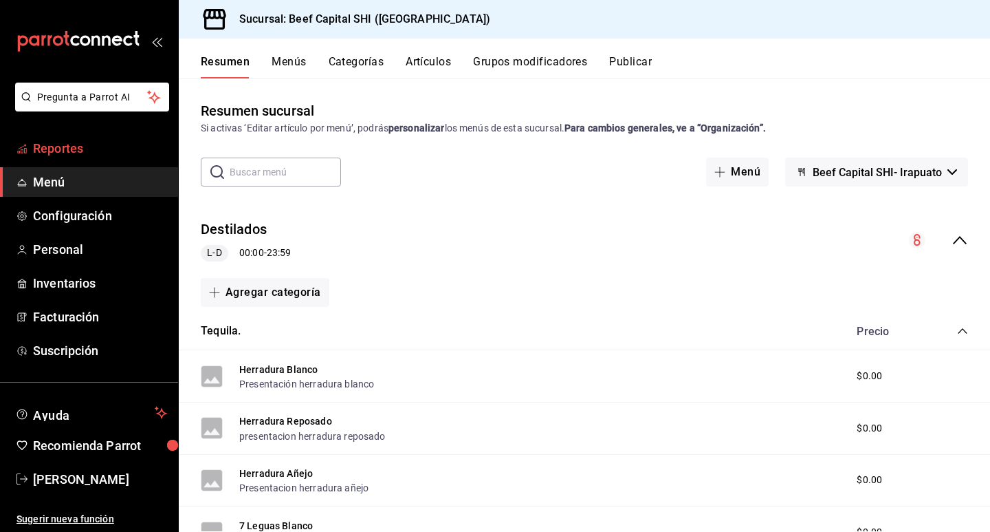
click at [97, 143] on span "Reportes" at bounding box center [100, 148] width 134 height 19
